Goal: Transaction & Acquisition: Purchase product/service

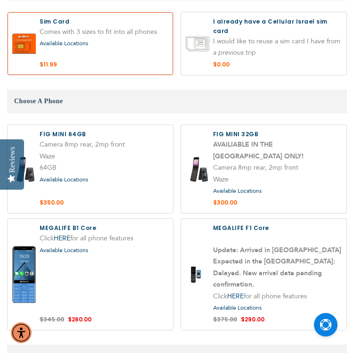
scroll to position [960, 0]
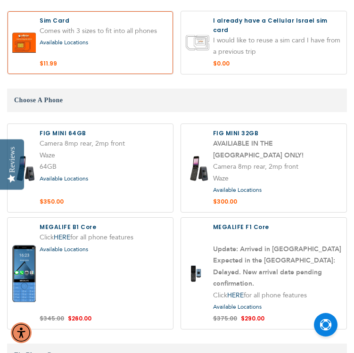
click at [70, 246] on span "Available Locations" at bounding box center [64, 250] width 49 height 8
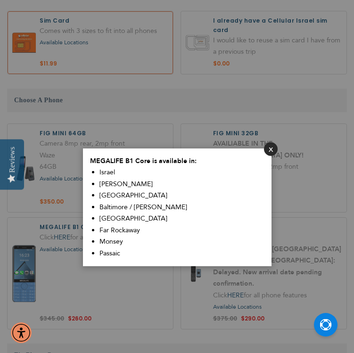
click at [268, 151] on button "Close" at bounding box center [271, 149] width 14 height 14
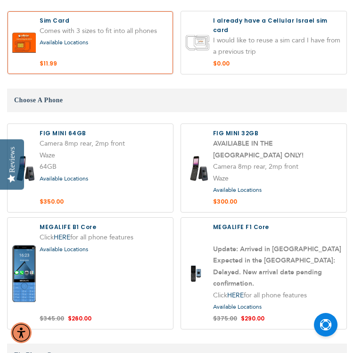
click at [69, 175] on span "Available Locations" at bounding box center [64, 179] width 49 height 8
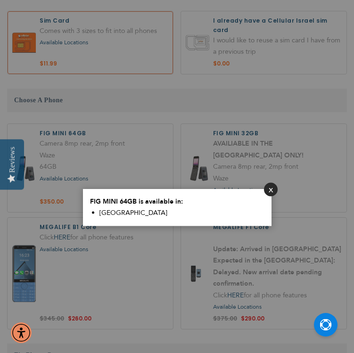
click at [272, 186] on button "Close" at bounding box center [271, 190] width 14 height 14
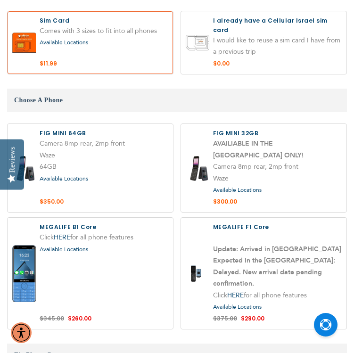
click at [76, 246] on label at bounding box center [91, 273] width 166 height 111
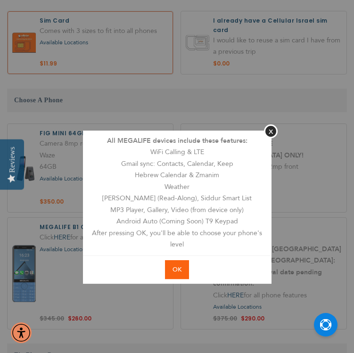
click at [169, 272] on button "OK" at bounding box center [177, 269] width 24 height 19
radio input "true"
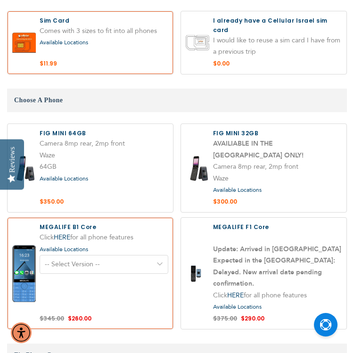
select select "5641"
click at [100, 253] on label at bounding box center [91, 273] width 166 height 111
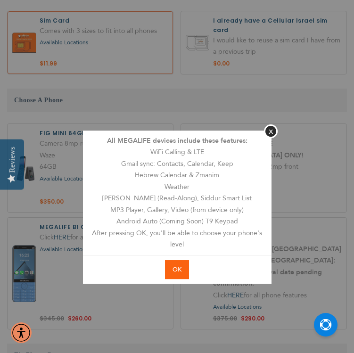
click at [174, 266] on span "OK" at bounding box center [177, 270] width 9 height 8
radio input "true"
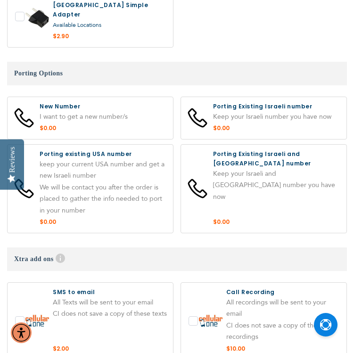
scroll to position [1707, 0]
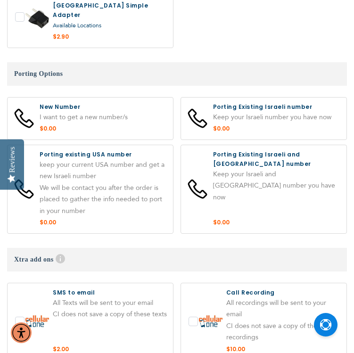
click at [112, 98] on label at bounding box center [91, 119] width 166 height 42
radio input "true"
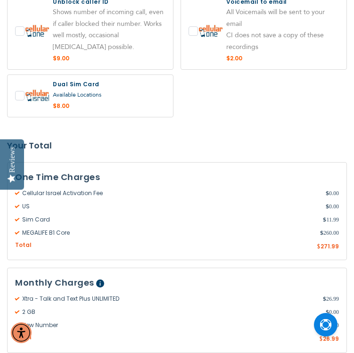
scroll to position [2080, 0]
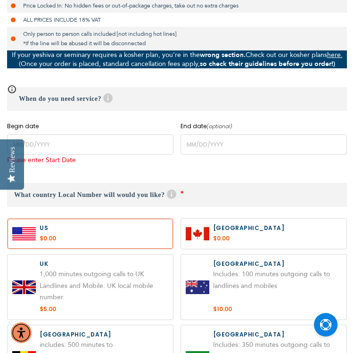
scroll to position [321, 0]
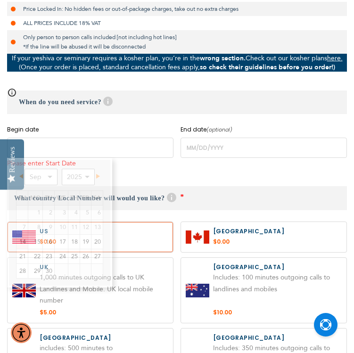
click at [106, 149] on input "name" at bounding box center [90, 148] width 166 height 20
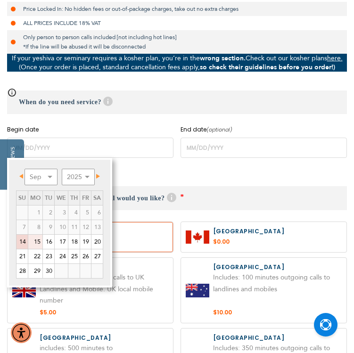
click at [33, 239] on link "15" at bounding box center [35, 242] width 14 height 14
type input "[DATE]"
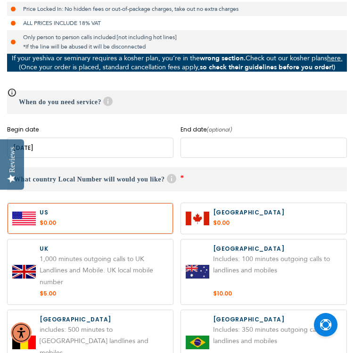
click at [190, 150] on input "name" at bounding box center [264, 148] width 166 height 20
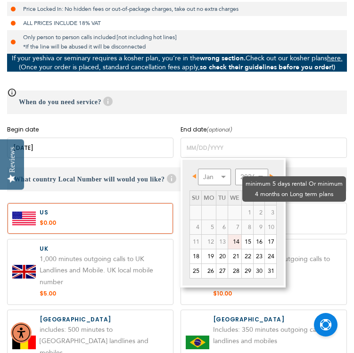
click at [273, 205] on td "3" at bounding box center [271, 212] width 12 height 15
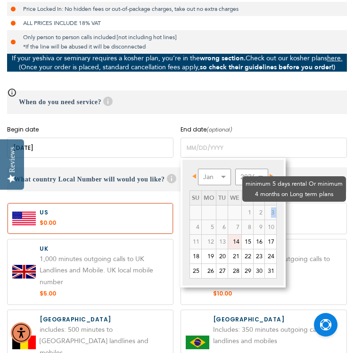
click at [273, 205] on td "3" at bounding box center [271, 212] width 12 height 15
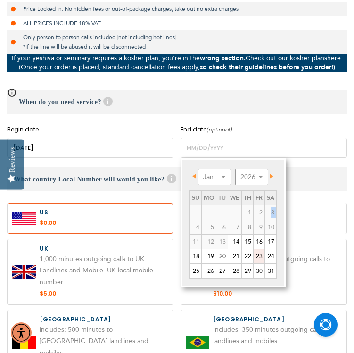
click at [265, 250] on link "23" at bounding box center [259, 256] width 11 height 14
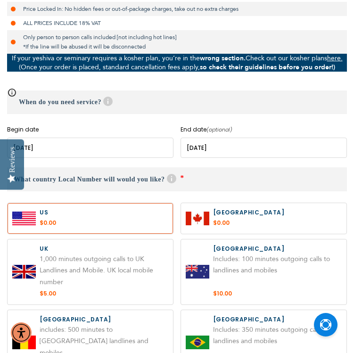
click at [268, 150] on input "name" at bounding box center [264, 148] width 166 height 20
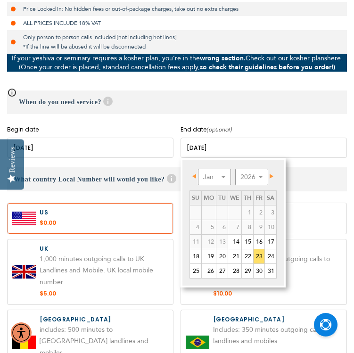
click at [274, 173] on link "Next" at bounding box center [270, 176] width 12 height 12
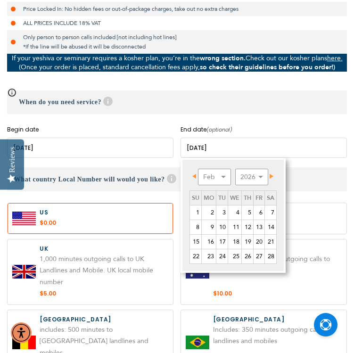
click at [274, 173] on link "Next" at bounding box center [270, 176] width 12 height 12
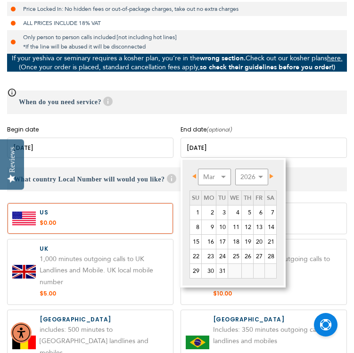
click at [274, 173] on link "Next" at bounding box center [270, 176] width 12 height 12
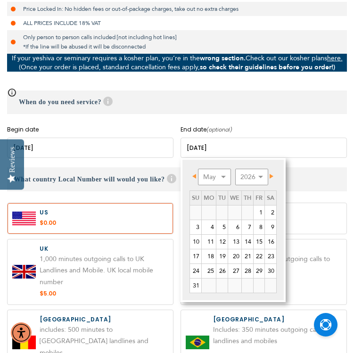
click at [274, 173] on link "Next" at bounding box center [270, 176] width 12 height 12
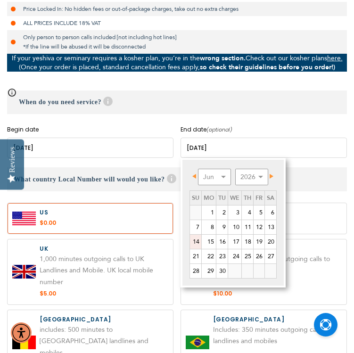
click at [194, 244] on link "14" at bounding box center [195, 242] width 11 height 14
type input "[DATE]"
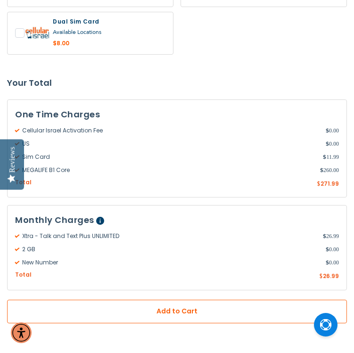
scroll to position [2143, 0]
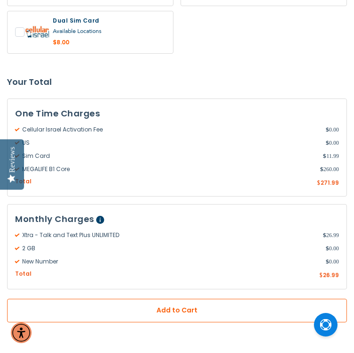
click at [203, 306] on span "Add to Cart" at bounding box center [177, 311] width 278 height 10
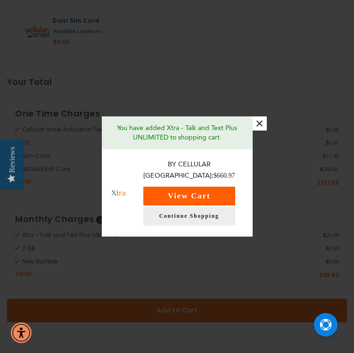
click at [211, 190] on button "View Cart" at bounding box center [189, 196] width 92 height 19
